Goal: Task Accomplishment & Management: Manage account settings

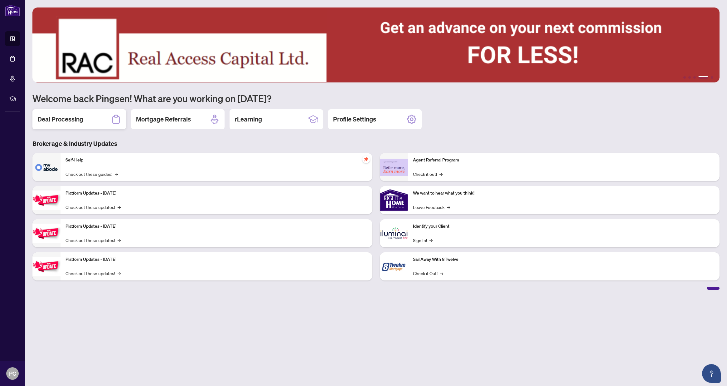
click at [76, 127] on div "Deal Processing" at bounding box center [79, 119] width 94 height 20
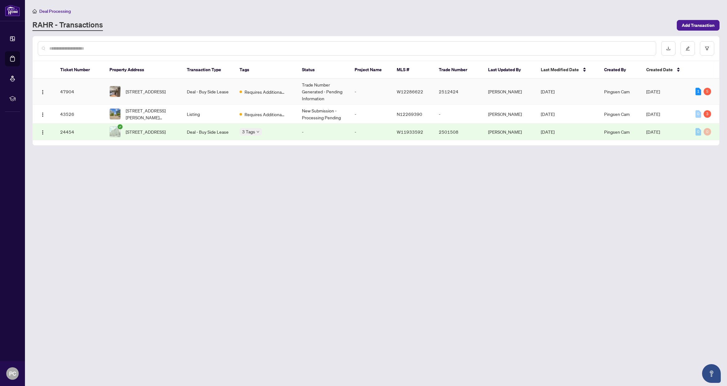
click at [267, 98] on td "Requires Additional Docs" at bounding box center [266, 92] width 63 height 26
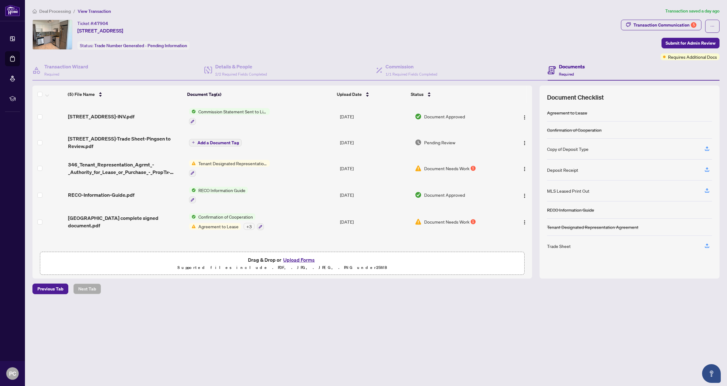
scroll to position [0, 0]
click at [575, 194] on div "MLS Leased Print Out" at bounding box center [629, 190] width 165 height 21
click at [706, 192] on icon "button" at bounding box center [708, 191] width 6 height 6
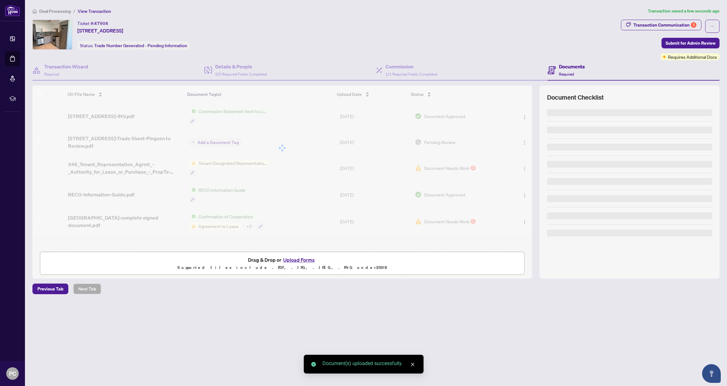
scroll to position [18, 0]
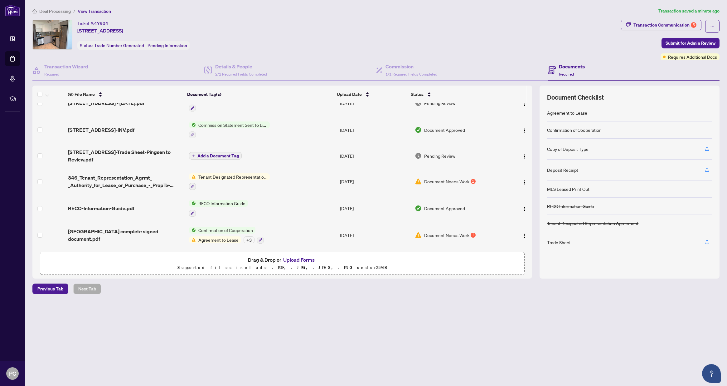
click at [476, 40] on div "Ticket #: 47904 [STREET_ADDRESS] Status: Trade Number Generated - Pending Infor…" at bounding box center [325, 35] width 586 height 30
click at [709, 244] on icon "button" at bounding box center [708, 242] width 6 height 6
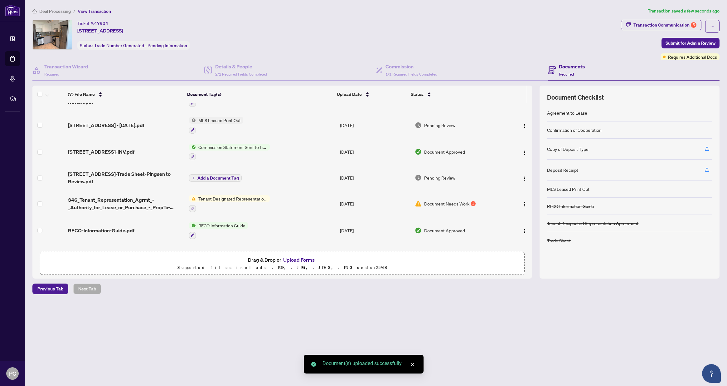
scroll to position [45, 0]
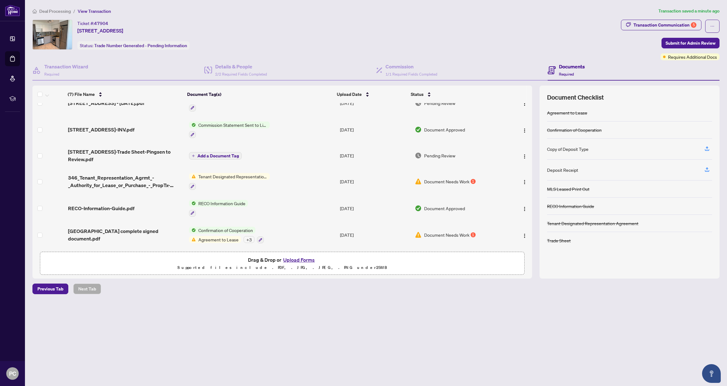
click at [586, 144] on div "Copy of Deposit Type" at bounding box center [629, 149] width 165 height 21
click at [584, 150] on div "Copy of Deposit Type" at bounding box center [567, 148] width 41 height 7
click at [709, 148] on icon "button" at bounding box center [708, 149] width 6 height 6
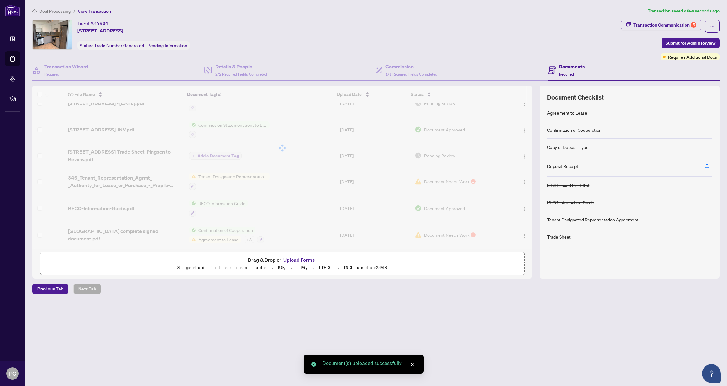
scroll to position [71, 0]
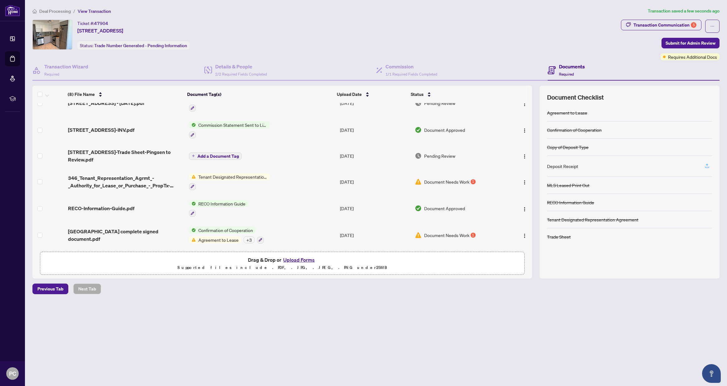
click at [708, 165] on icon "button" at bounding box center [708, 166] width 6 height 6
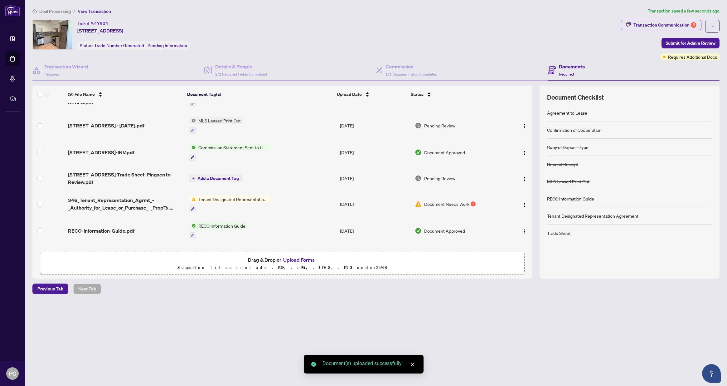
scroll to position [98, 0]
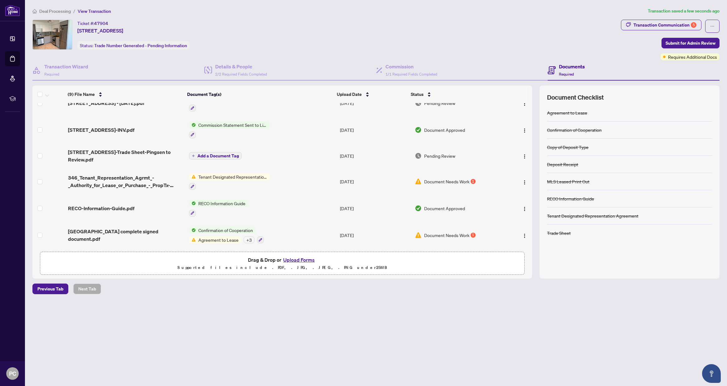
click at [299, 310] on div "Deal Processing / View Transaction Transaction saved a few seconds ago Ticket #…" at bounding box center [376, 161] width 692 height 308
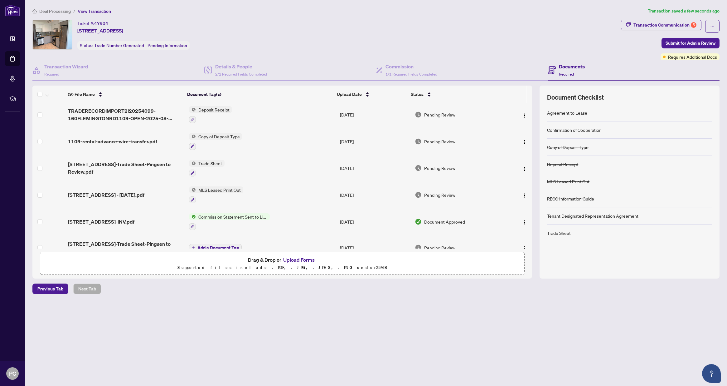
scroll to position [0, 0]
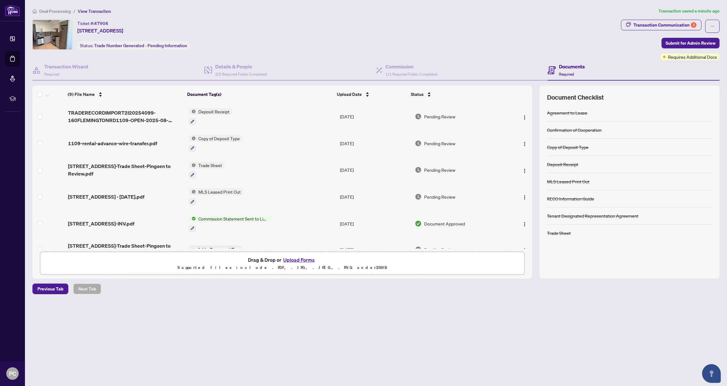
click at [378, 378] on main "Deal Processing / View Transaction Transaction saved a minute ago Ticket #: 479…" at bounding box center [376, 193] width 702 height 386
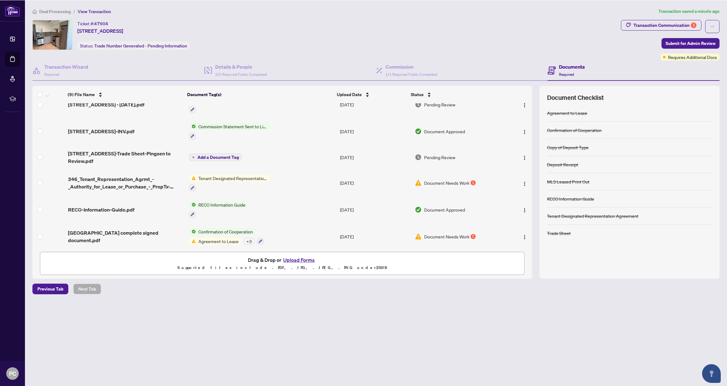
scroll to position [98, 0]
click at [446, 178] on span "Document Needs Work" at bounding box center [446, 181] width 45 height 7
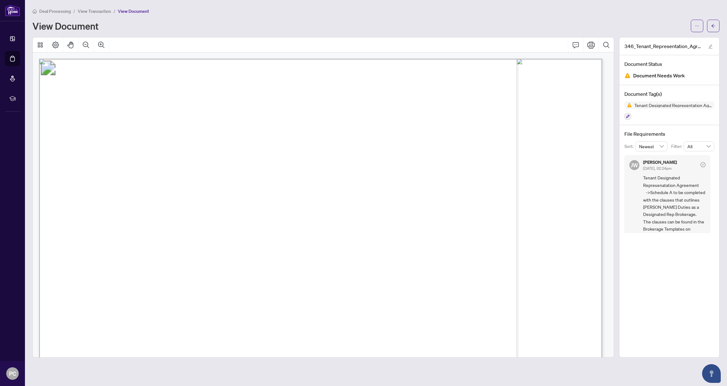
click at [78, 163] on span "BETWEEN:" at bounding box center [95, 167] width 36 height 10
drag, startPoint x: 684, startPoint y: 207, endPoint x: 663, endPoint y: 222, distance: 25.5
click at [663, 222] on span "Tenant Designated Represenatation Agreement ->Schedule A to be completed with t…" at bounding box center [674, 221] width 62 height 95
copy span "Duties as a Designated Rep Brokerage"
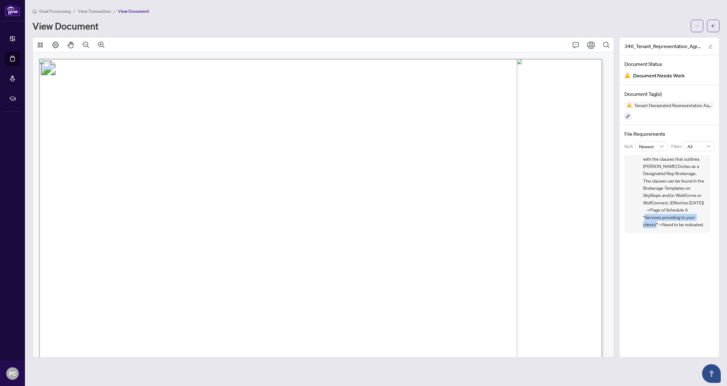
drag, startPoint x: 646, startPoint y: 211, endPoint x: 657, endPoint y: 216, distance: 12.7
click at [657, 216] on span "Tenant Designated Represenatation Agreement ->Schedule A to be completed with t…" at bounding box center [674, 180] width 62 height 95
copy span "Services providing to your clients'"
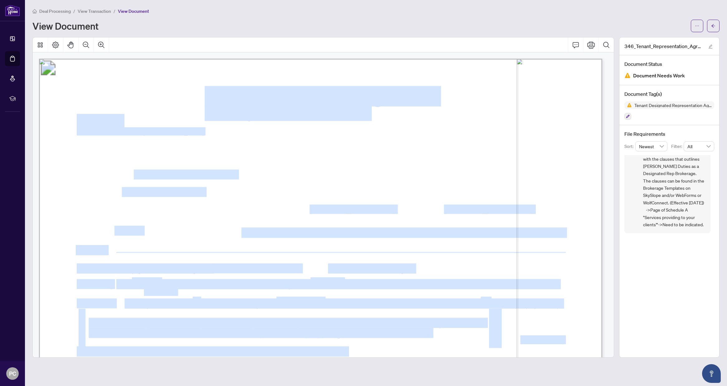
drag, startPoint x: 242, startPoint y: 234, endPoint x: 146, endPoint y: 232, distance: 95.8
click at [146, 232] on span "[PERSON_NAME][DEMOGRAPHIC_DATA]" at bounding box center [192, 231] width 155 height 9
drag, startPoint x: 114, startPoint y: 230, endPoint x: 239, endPoint y: 230, distance: 124.8
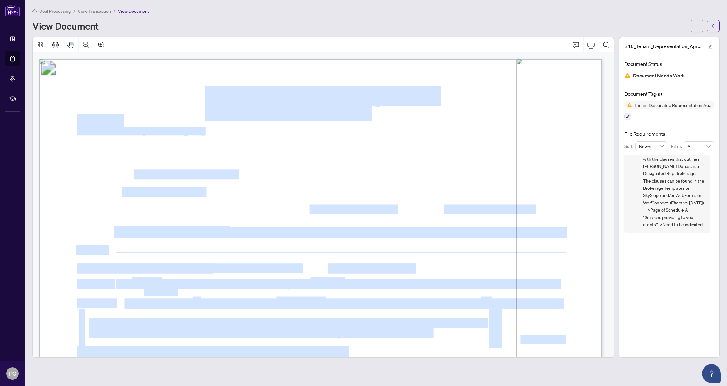
click at [240, 230] on span "...............................................................................…" at bounding box center [337, 233] width 455 height 10
drag, startPoint x: 240, startPoint y: 230, endPoint x: 225, endPoint y: 229, distance: 14.7
click at [225, 229] on span "[PERSON_NAME][DEMOGRAPHIC_DATA]" at bounding box center [192, 231] width 155 height 9
drag, startPoint x: 113, startPoint y: 231, endPoint x: 126, endPoint y: 229, distance: 12.9
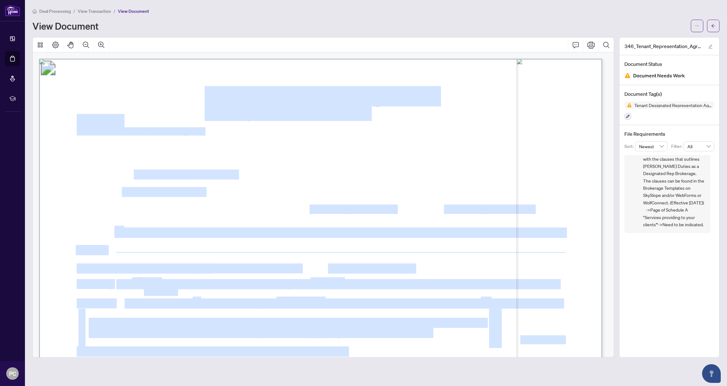
click at [126, 229] on span "[PERSON_NAME][DEMOGRAPHIC_DATA]" at bounding box center [192, 231] width 155 height 9
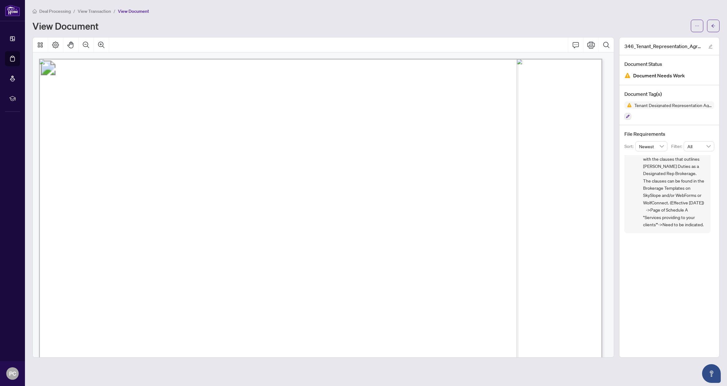
click at [119, 229] on span "[PERSON_NAME][DEMOGRAPHIC_DATA]" at bounding box center [192, 231] width 155 height 9
drag, startPoint x: 239, startPoint y: 231, endPoint x: 116, endPoint y: 230, distance: 122.6
click at [116, 230] on span "[PERSON_NAME][DEMOGRAPHIC_DATA]" at bounding box center [192, 231] width 155 height 9
copy span "[PERSON_NAME][DEMOGRAPHIC_DATA]"
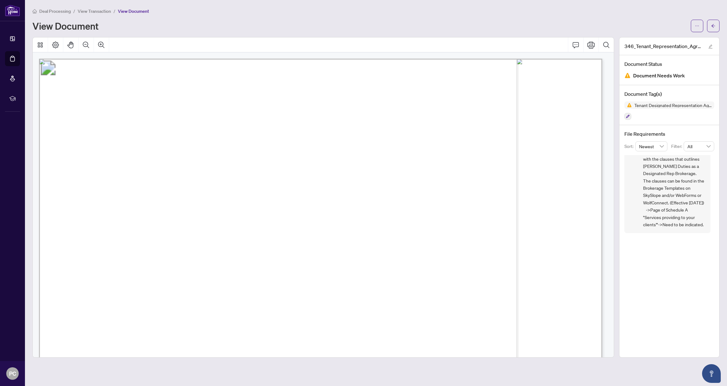
drag, startPoint x: 54, startPoint y: 99, endPoint x: 66, endPoint y: 72, distance: 28.6
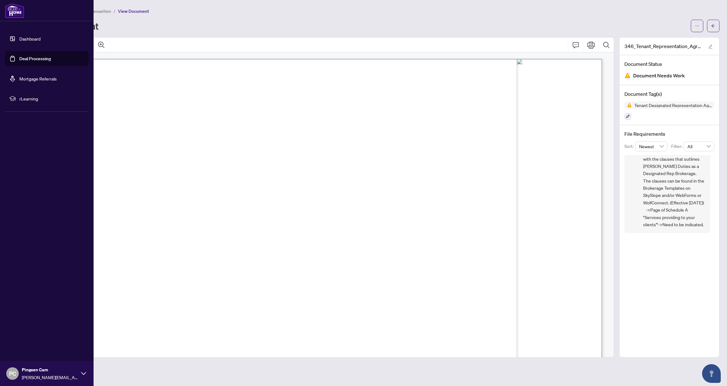
click at [28, 56] on link "Deal Processing" at bounding box center [35, 59] width 32 height 6
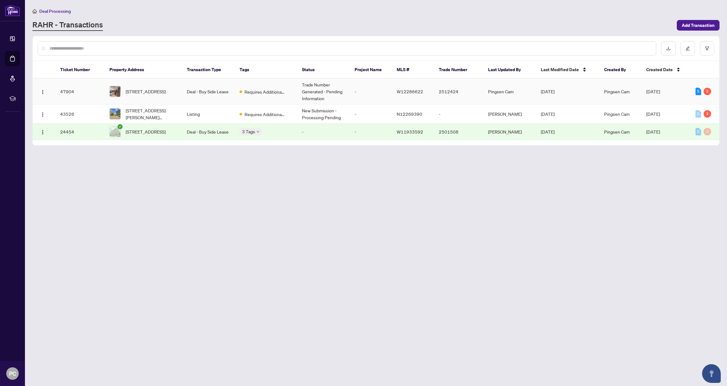
click at [341, 88] on td "Trade Number Generated - Pending Information" at bounding box center [323, 92] width 53 height 26
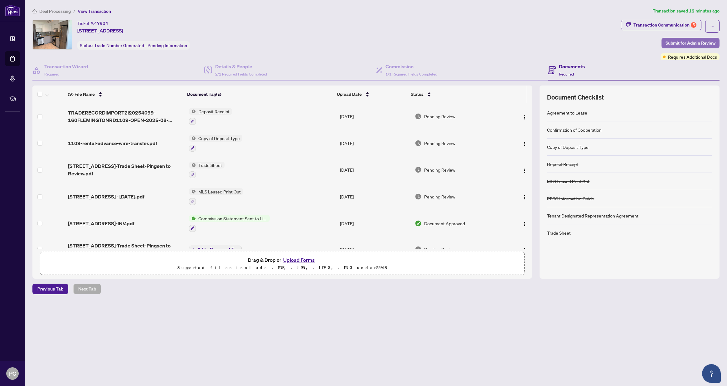
click at [668, 42] on span "Submit for Admin Review" at bounding box center [691, 43] width 50 height 10
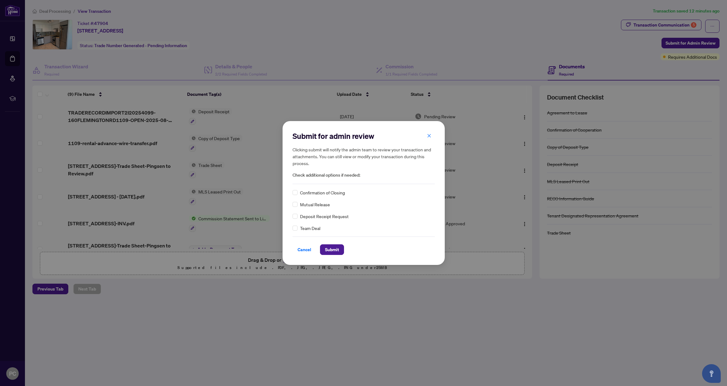
click at [324, 214] on span "Deposit Receipt Request" at bounding box center [324, 216] width 49 height 7
click at [298, 216] on div "Deposit Receipt Request" at bounding box center [364, 216] width 142 height 7
drag, startPoint x: 302, startPoint y: 213, endPoint x: 298, endPoint y: 214, distance: 4.8
click at [302, 213] on span "Deposit Receipt Request" at bounding box center [324, 216] width 49 height 7
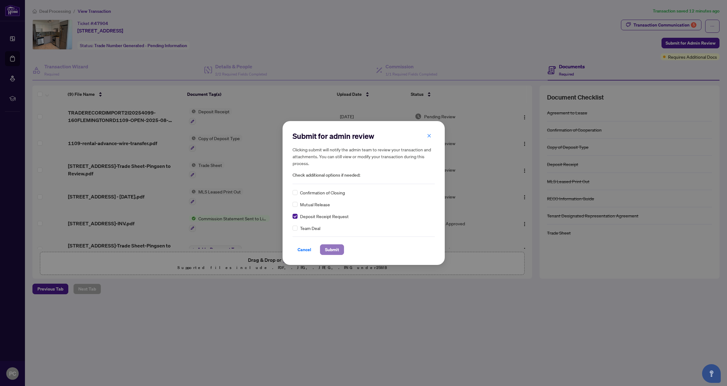
click at [338, 249] on button "Submit" at bounding box center [332, 249] width 24 height 11
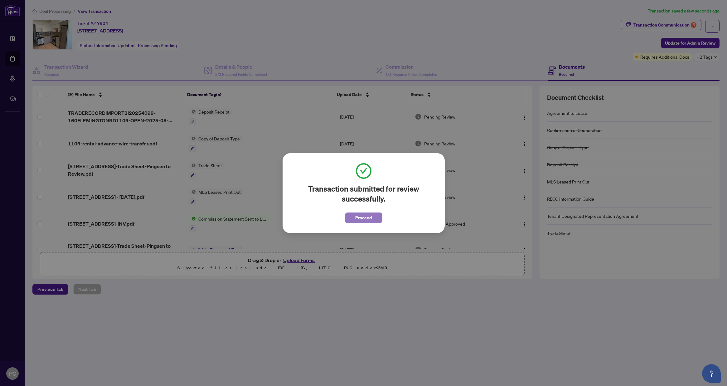
click at [372, 215] on button "Proceed" at bounding box center [363, 217] width 37 height 11
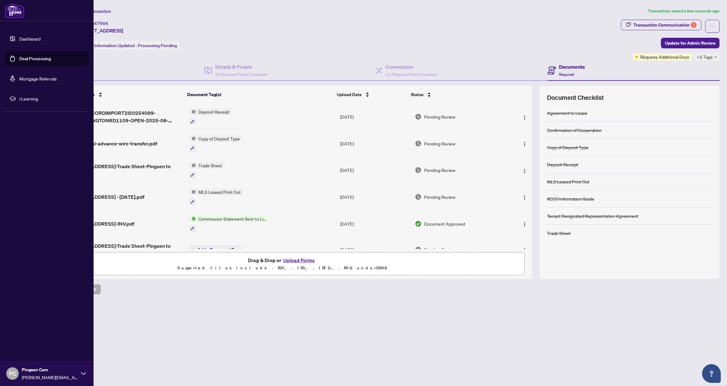
click at [16, 10] on img at bounding box center [14, 10] width 19 height 15
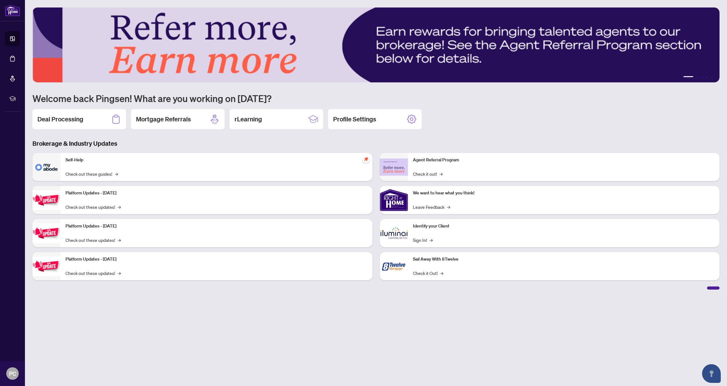
click at [105, 339] on main "1 2 3 4 5 Welcome back Pingsen! What are you working on [DATE]? Deal Processing…" at bounding box center [376, 193] width 702 height 386
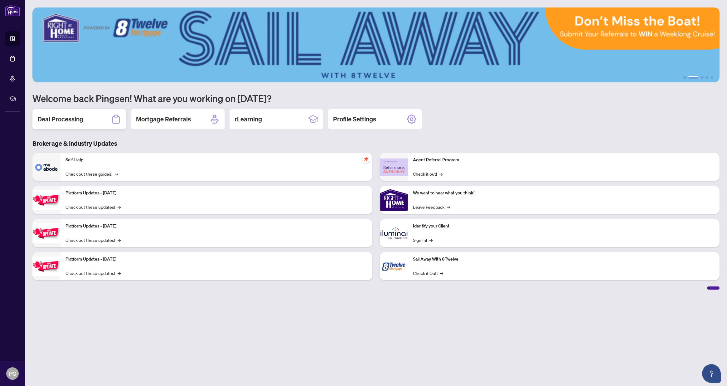
click at [73, 118] on h2 "Deal Processing" at bounding box center [60, 119] width 46 height 9
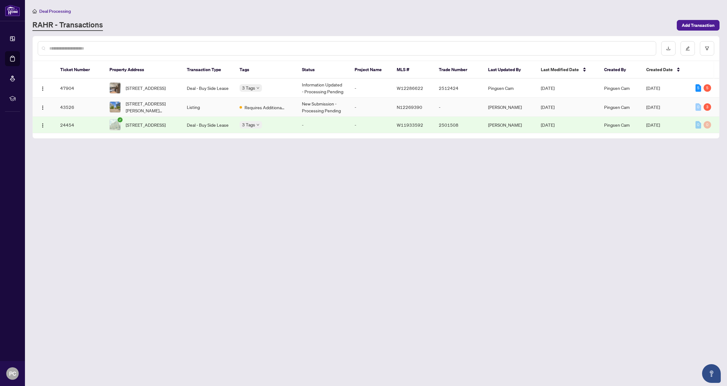
click at [318, 110] on td "New Submission - Processing Pending" at bounding box center [323, 107] width 53 height 19
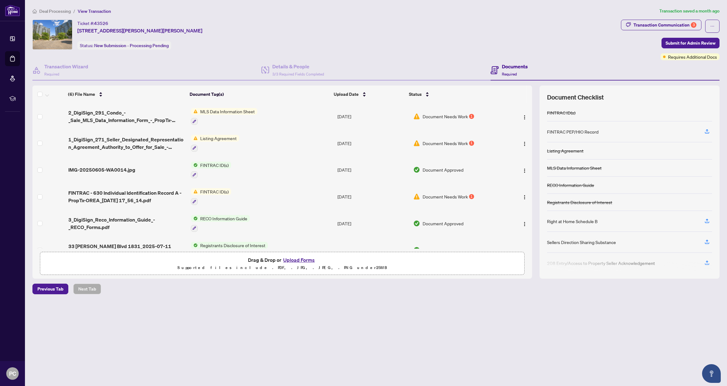
click at [446, 112] on td "Document Needs Work 1" at bounding box center [458, 116] width 95 height 27
click at [445, 147] on td "Document Needs Work 1" at bounding box center [458, 143] width 95 height 27
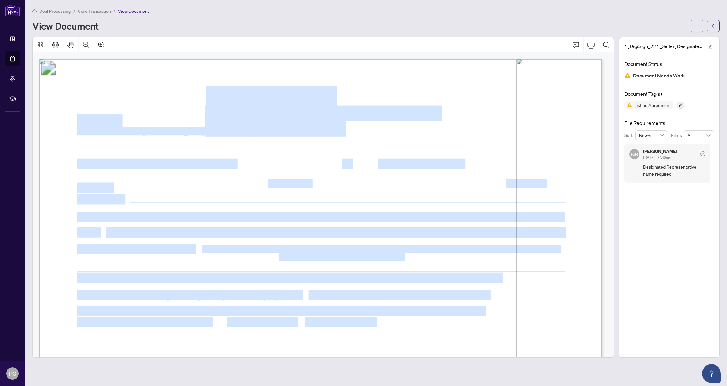
drag, startPoint x: 383, startPoint y: 329, endPoint x: 385, endPoint y: 325, distance: 4.5
click at [385, 325] on span "right to act as the Seller’s agent," at bounding box center [349, 322] width 88 height 10
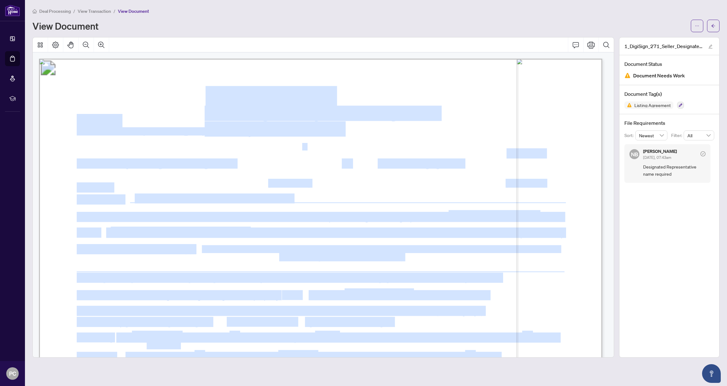
drag, startPoint x: 414, startPoint y: 294, endPoint x: 421, endPoint y: 253, distance: 41.1
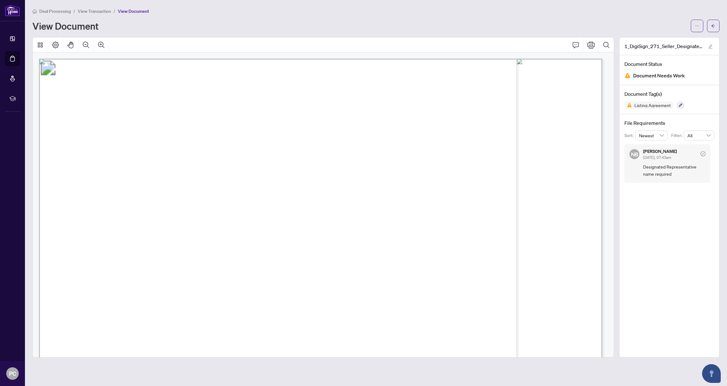
click at [716, 23] on button "button" at bounding box center [713, 26] width 12 height 12
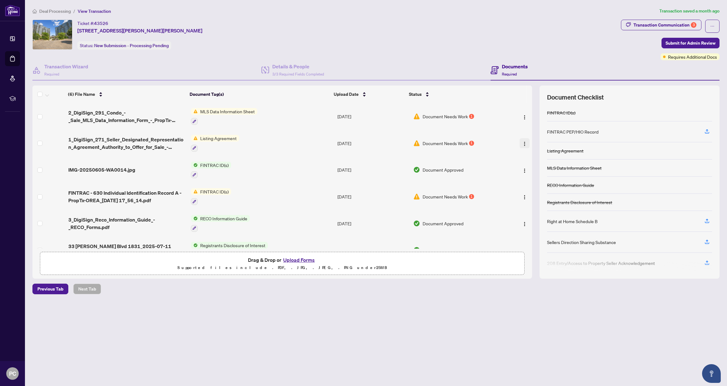
click at [522, 145] on img "button" at bounding box center [524, 143] width 5 height 5
click at [544, 178] on li "Download" at bounding box center [549, 175] width 67 height 10
click at [522, 141] on img "button" at bounding box center [524, 143] width 5 height 5
click at [430, 145] on span "Document Needs Work" at bounding box center [445, 143] width 45 height 7
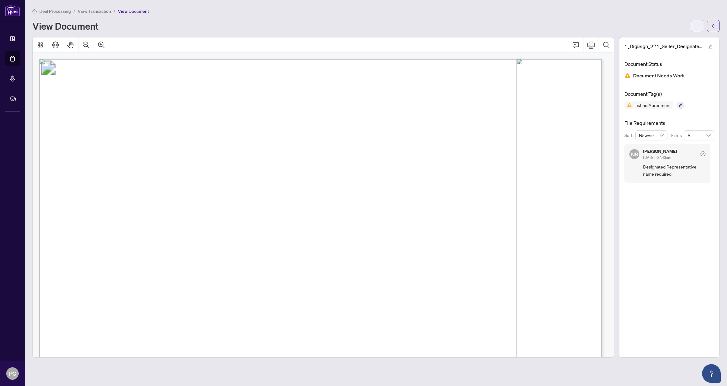
click at [697, 27] on icon "ellipsis" at bounding box center [697, 26] width 4 height 4
click at [679, 58] on span "Document Permissions" at bounding box center [674, 59] width 47 height 7
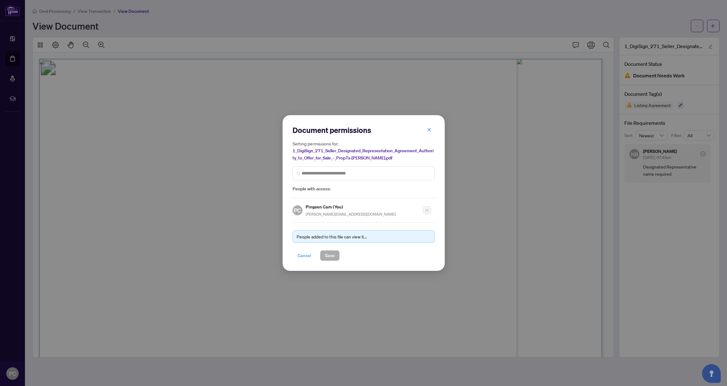
click at [307, 259] on span "Cancel" at bounding box center [305, 256] width 14 height 10
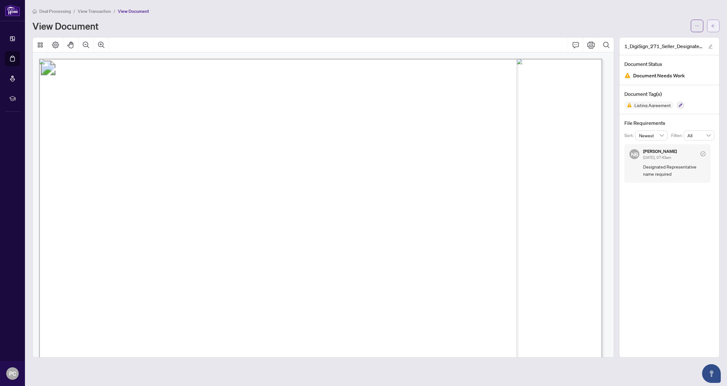
click at [715, 27] on icon "arrow-left" at bounding box center [713, 26] width 4 height 4
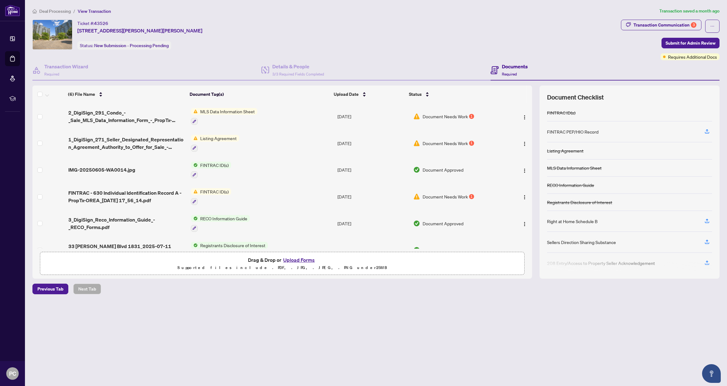
click at [143, 324] on main "Deal Processing / View Transaction Transaction saved a month ago Ticket #: 4352…" at bounding box center [376, 193] width 702 height 386
click at [522, 143] on img "button" at bounding box center [524, 143] width 5 height 5
click at [373, 262] on div "Drag & Drop or Upload Forms Supported files include .PDF, .JPG, .JPEG, .PNG und…" at bounding box center [282, 264] width 477 height 16
click at [307, 259] on button "Upload Forms" at bounding box center [298, 260] width 35 height 8
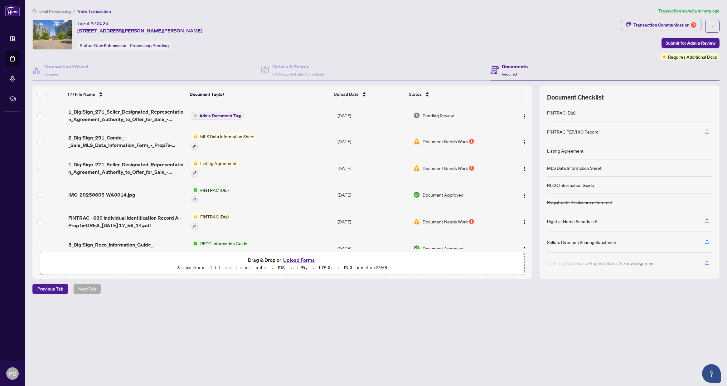
click at [445, 138] on span "Document Needs Work" at bounding box center [445, 141] width 45 height 7
click at [522, 138] on span "button" at bounding box center [524, 141] width 5 height 7
click at [536, 174] on span "Download" at bounding box center [550, 173] width 60 height 7
click at [443, 136] on td "Document Needs Work 1" at bounding box center [458, 141] width 95 height 27
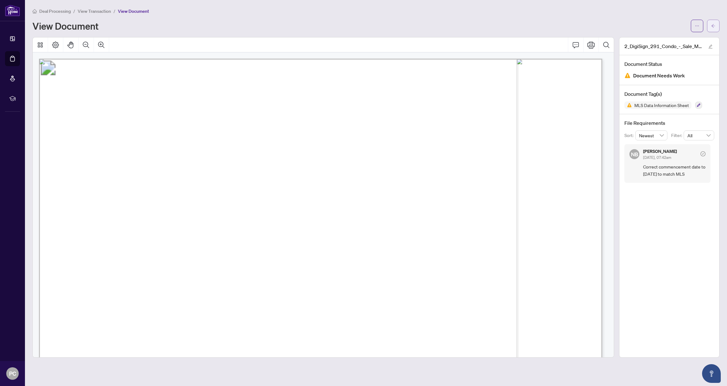
click at [717, 23] on button "button" at bounding box center [713, 26] width 12 height 12
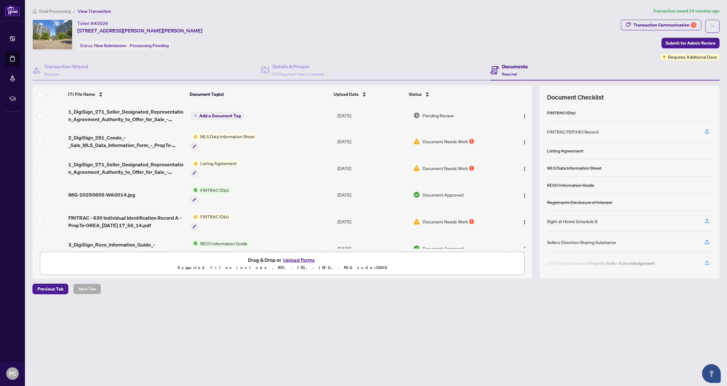
click at [333, 267] on p "Supported files include .PDF, .JPG, .JPEG, .PNG under 25 MB" at bounding box center [282, 267] width 477 height 7
click at [308, 258] on button "Upload Forms" at bounding box center [298, 260] width 35 height 8
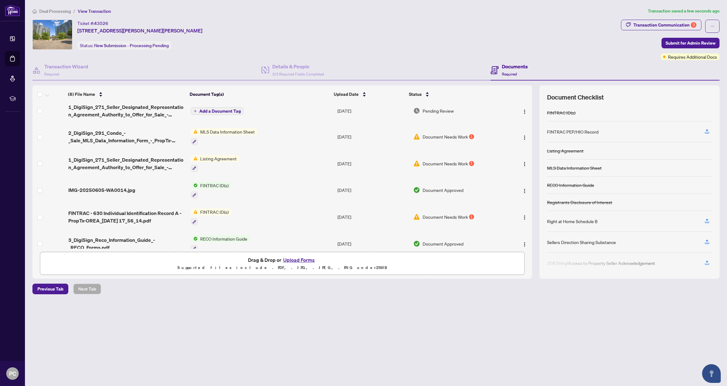
scroll to position [70, 0]
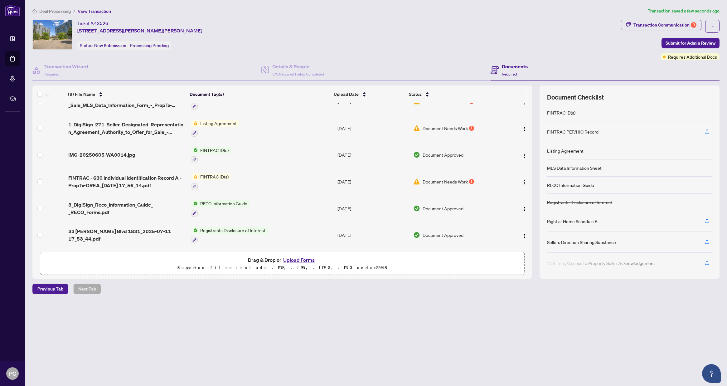
click at [450, 178] on span "Document Needs Work" at bounding box center [445, 181] width 45 height 7
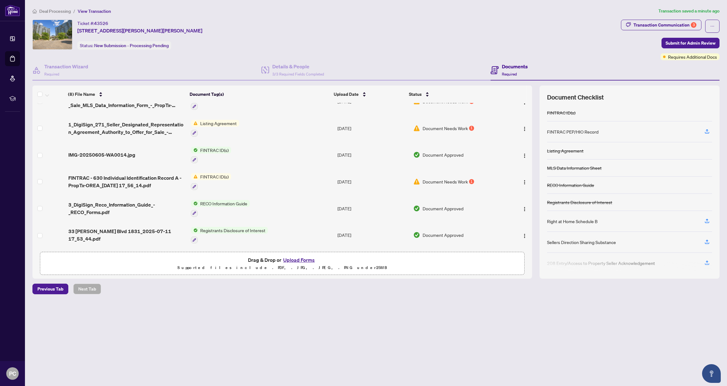
scroll to position [70, 0]
click at [523, 178] on button "button" at bounding box center [525, 182] width 10 height 10
click at [554, 210] on span "Download" at bounding box center [550, 208] width 60 height 7
click at [299, 259] on button "Upload Forms" at bounding box center [298, 260] width 35 height 8
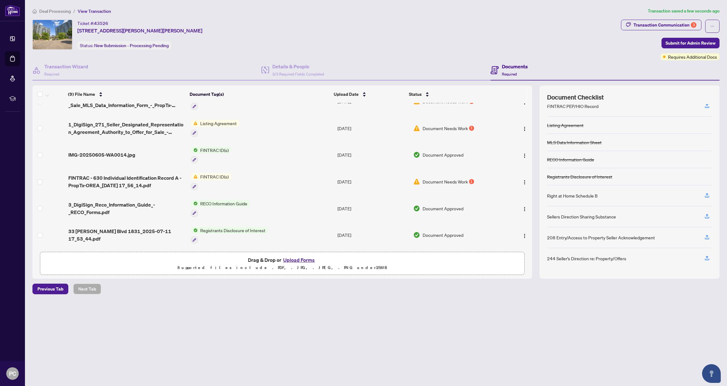
scroll to position [0, 0]
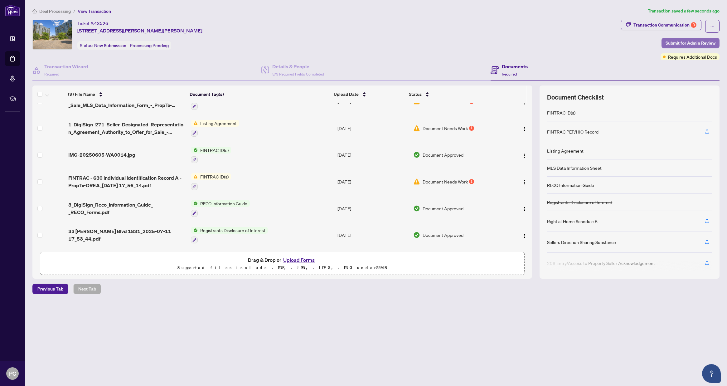
click at [711, 44] on span "Submit for Admin Review" at bounding box center [691, 43] width 50 height 10
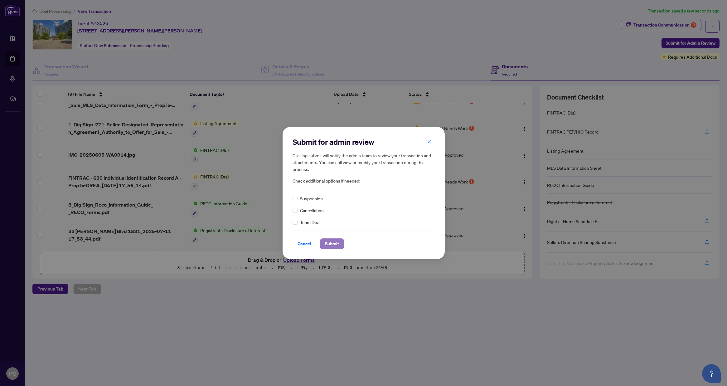
click at [328, 243] on span "Submit" at bounding box center [332, 244] width 14 height 10
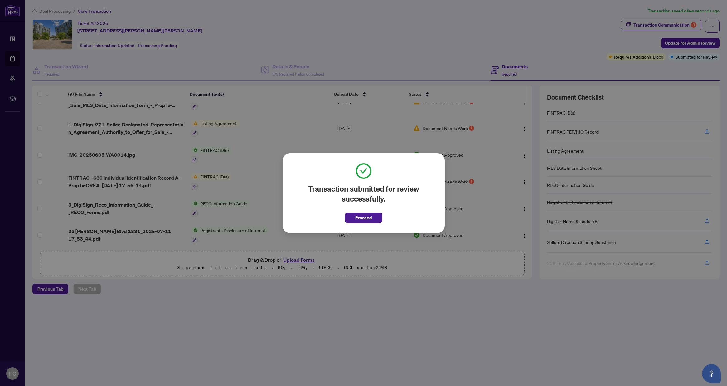
click at [364, 209] on span "Proceed" at bounding box center [363, 216] width 37 height 14
click at [364, 212] on span "Proceed" at bounding box center [363, 216] width 37 height 14
click at [364, 217] on span "Proceed" at bounding box center [363, 218] width 17 height 10
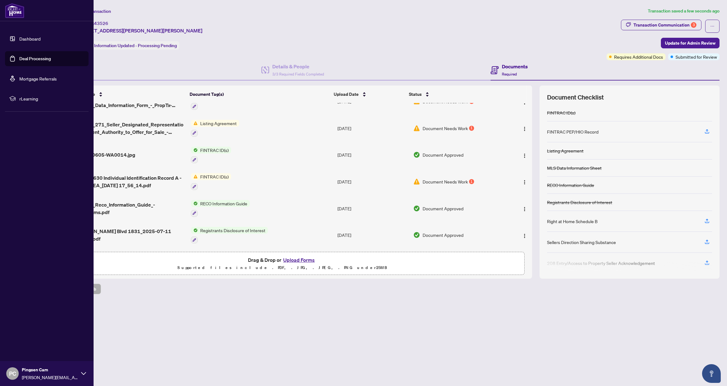
click at [10, 17] on img at bounding box center [14, 10] width 19 height 15
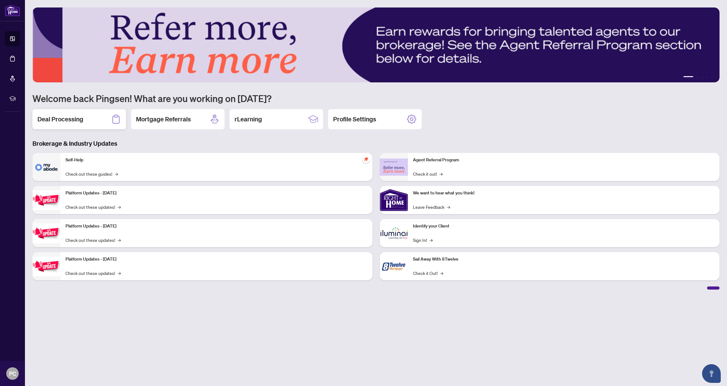
click at [66, 119] on h2 "Deal Processing" at bounding box center [60, 119] width 46 height 9
